Goal: Entertainment & Leisure: Consume media (video, audio)

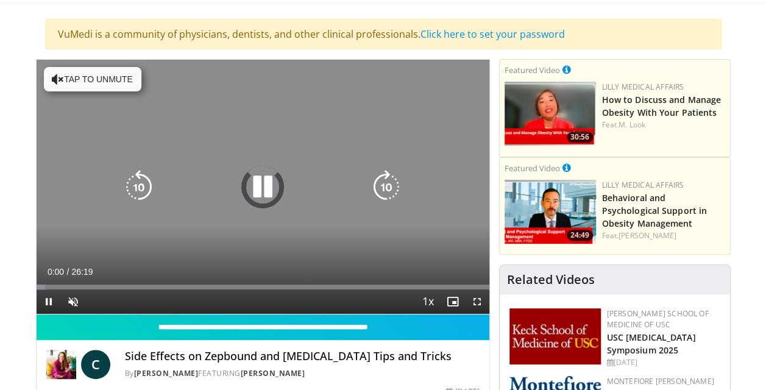
scroll to position [76, 0]
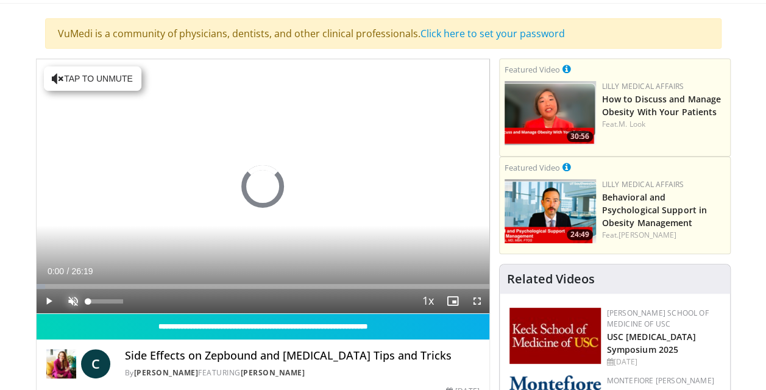
click at [72, 297] on span "Video Player" at bounding box center [73, 301] width 24 height 24
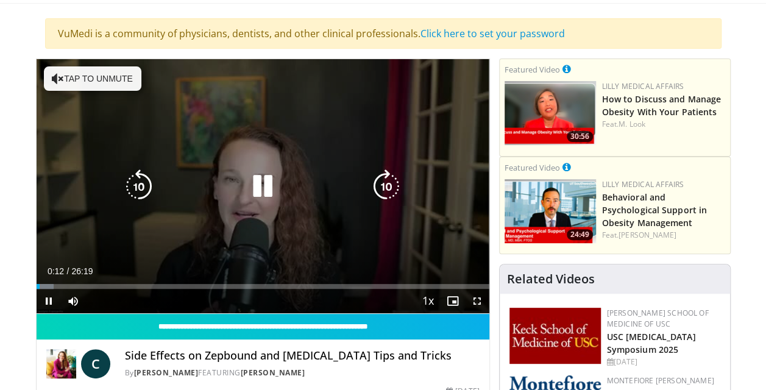
click at [58, 79] on icon "Video Player" at bounding box center [58, 78] width 12 height 12
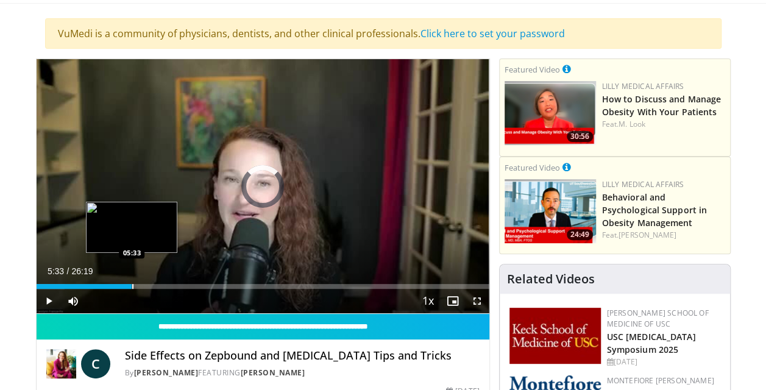
click at [132, 287] on div "Progress Bar" at bounding box center [132, 286] width 1 height 5
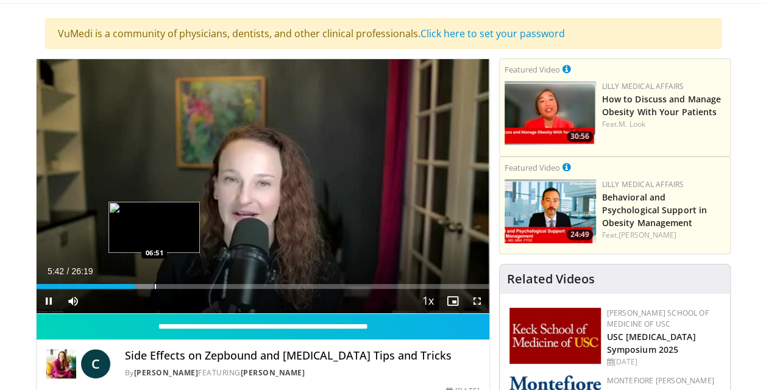
click at [155, 284] on div "Progress Bar" at bounding box center [155, 286] width 1 height 5
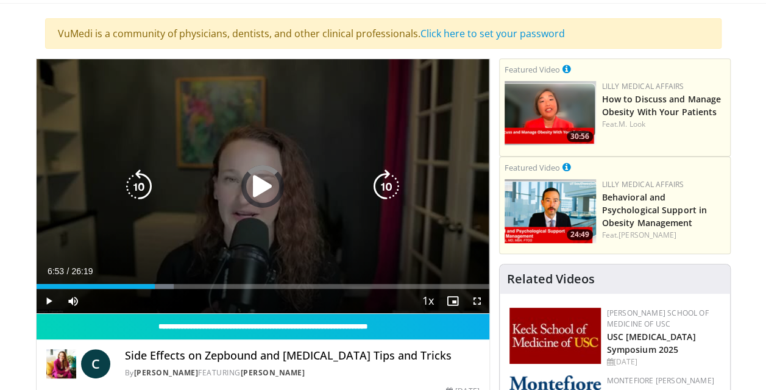
click at [183, 285] on div "Loaded : 30.34% 06:53 08:29" at bounding box center [263, 286] width 453 height 5
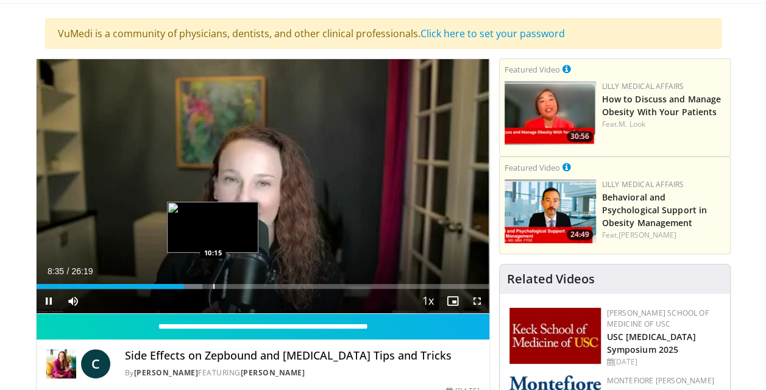
click at [213, 285] on video-js "**********" at bounding box center [263, 186] width 453 height 255
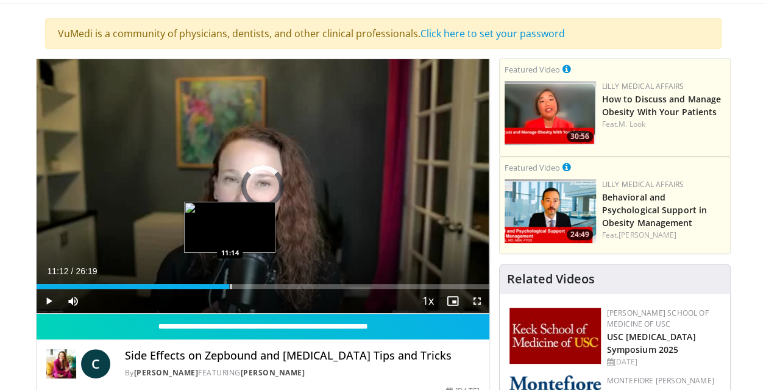
click at [229, 281] on div "Loaded : 36.67% 08:38 11:14" at bounding box center [263, 283] width 453 height 12
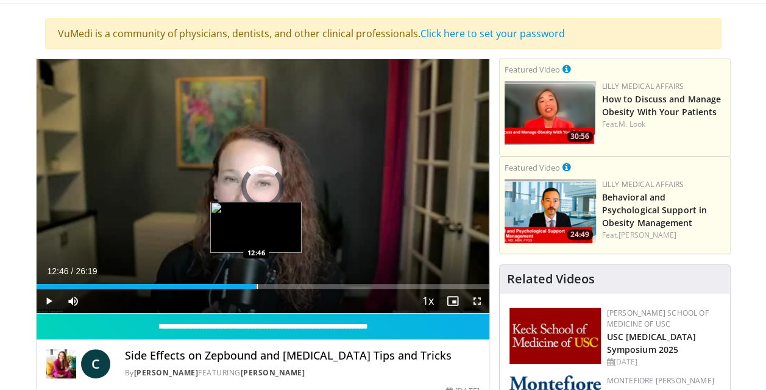
click at [256, 284] on div "Progress Bar" at bounding box center [256, 286] width 1 height 5
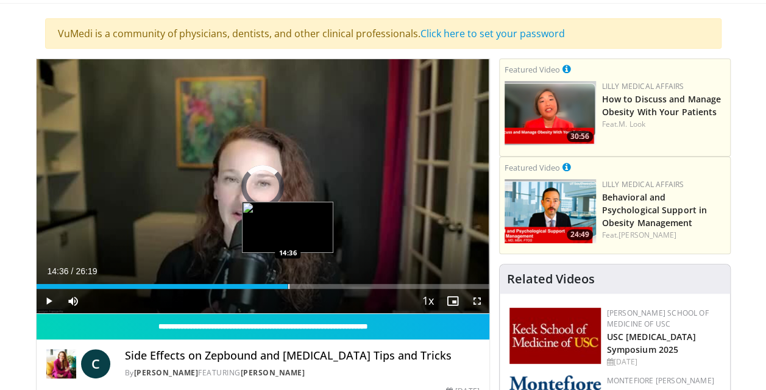
click at [288, 285] on div "Progress Bar" at bounding box center [288, 286] width 1 height 5
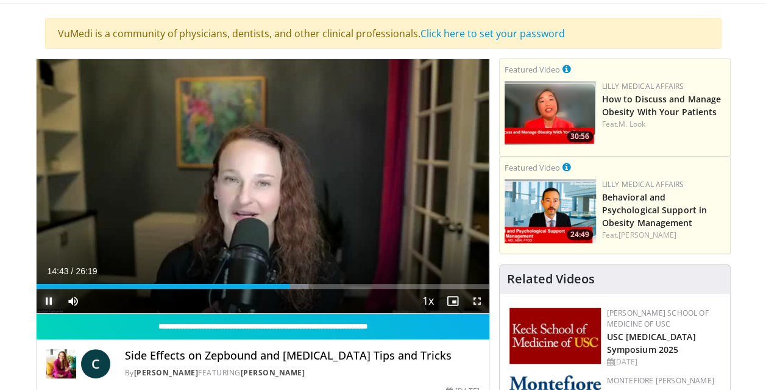
click at [50, 298] on span "Video Player" at bounding box center [49, 301] width 24 height 24
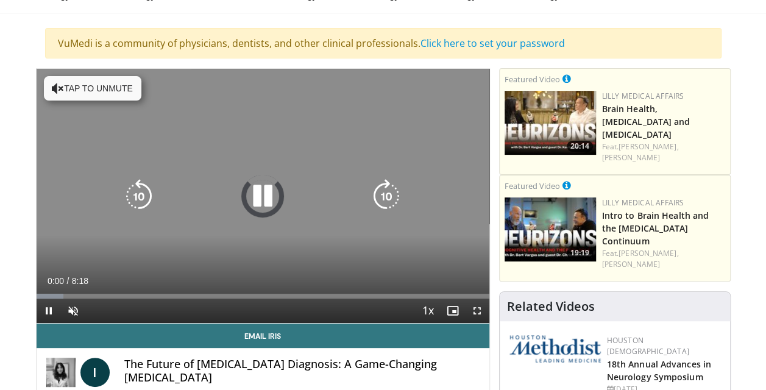
scroll to position [66, 0]
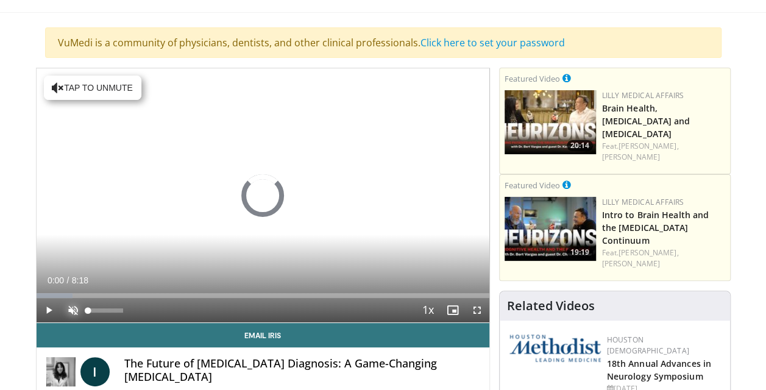
click at [73, 308] on span "Video Player" at bounding box center [73, 310] width 24 height 24
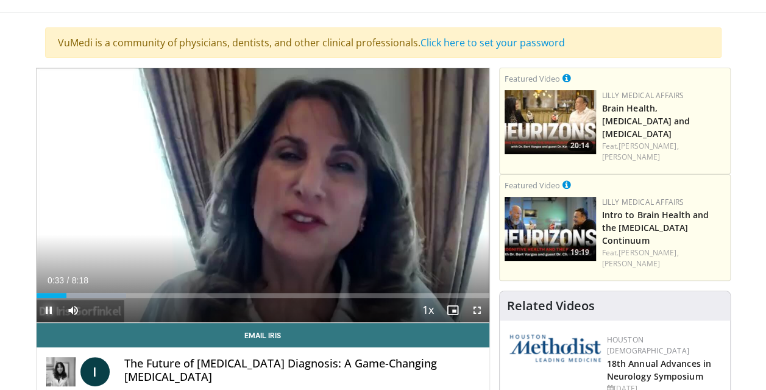
click at [46, 306] on span "Video Player" at bounding box center [49, 310] width 24 height 24
click at [51, 308] on span "Video Player" at bounding box center [49, 310] width 24 height 24
